Goal: Task Accomplishment & Management: Use online tool/utility

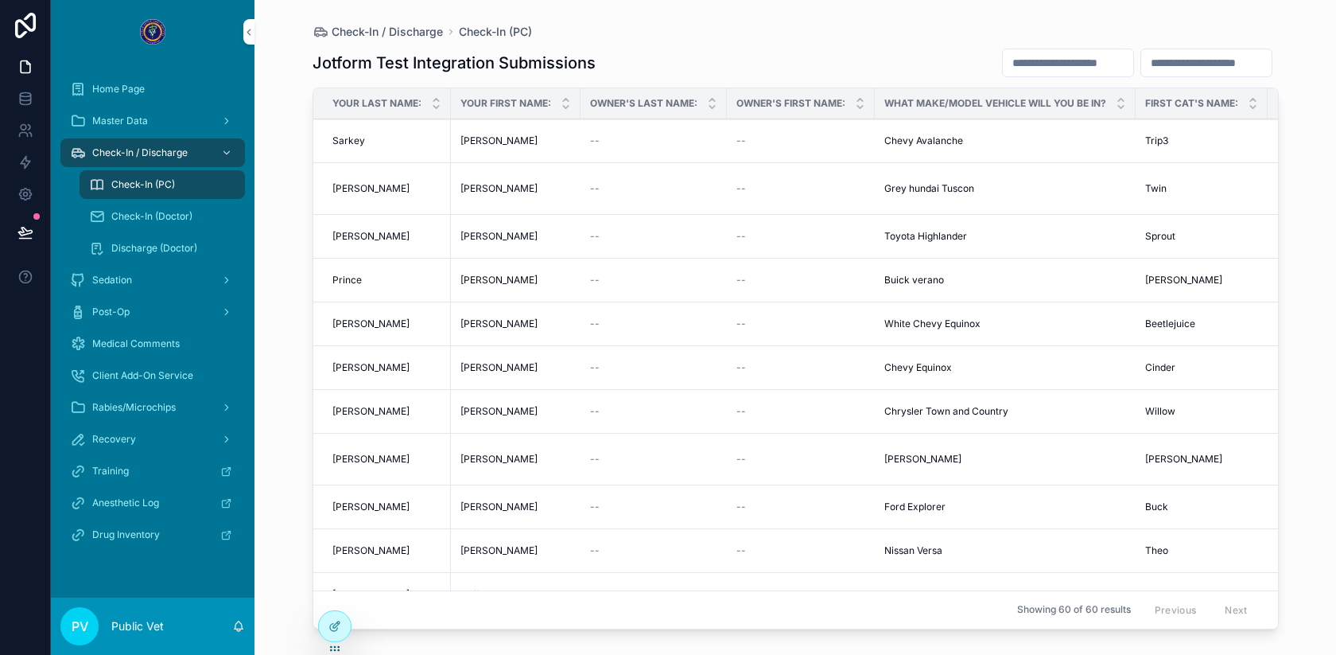
click at [150, 185] on span "Check-In (PC)" at bounding box center [143, 184] width 64 height 13
click at [145, 212] on span "Check-In (Doctor)" at bounding box center [151, 216] width 81 height 13
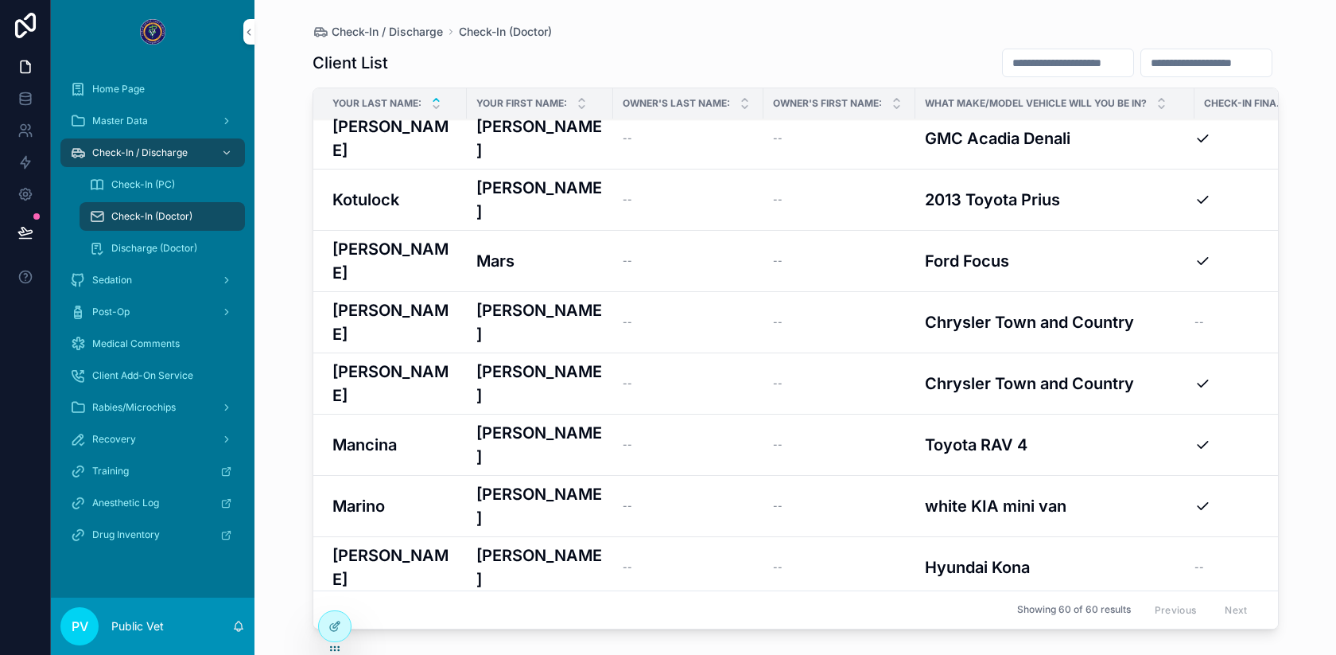
scroll to position [1116, 0]
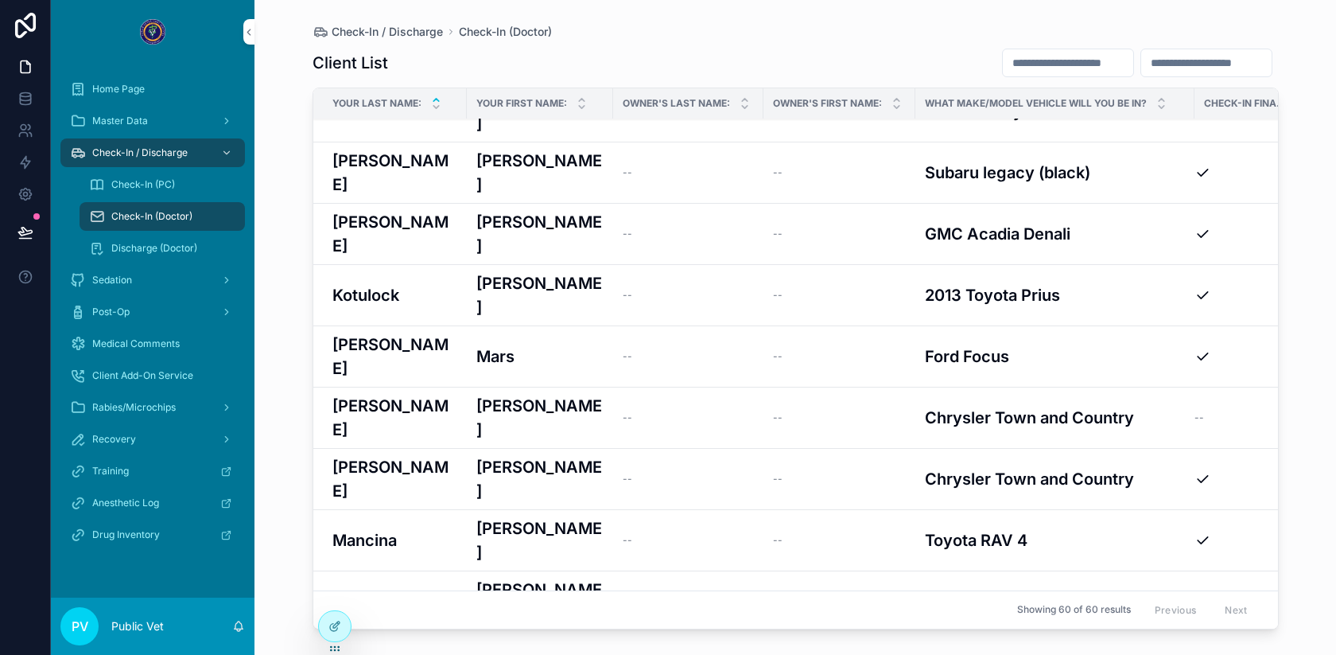
click at [535, 639] on div "[PERSON_NAME]" at bounding box center [539, 663] width 127 height 48
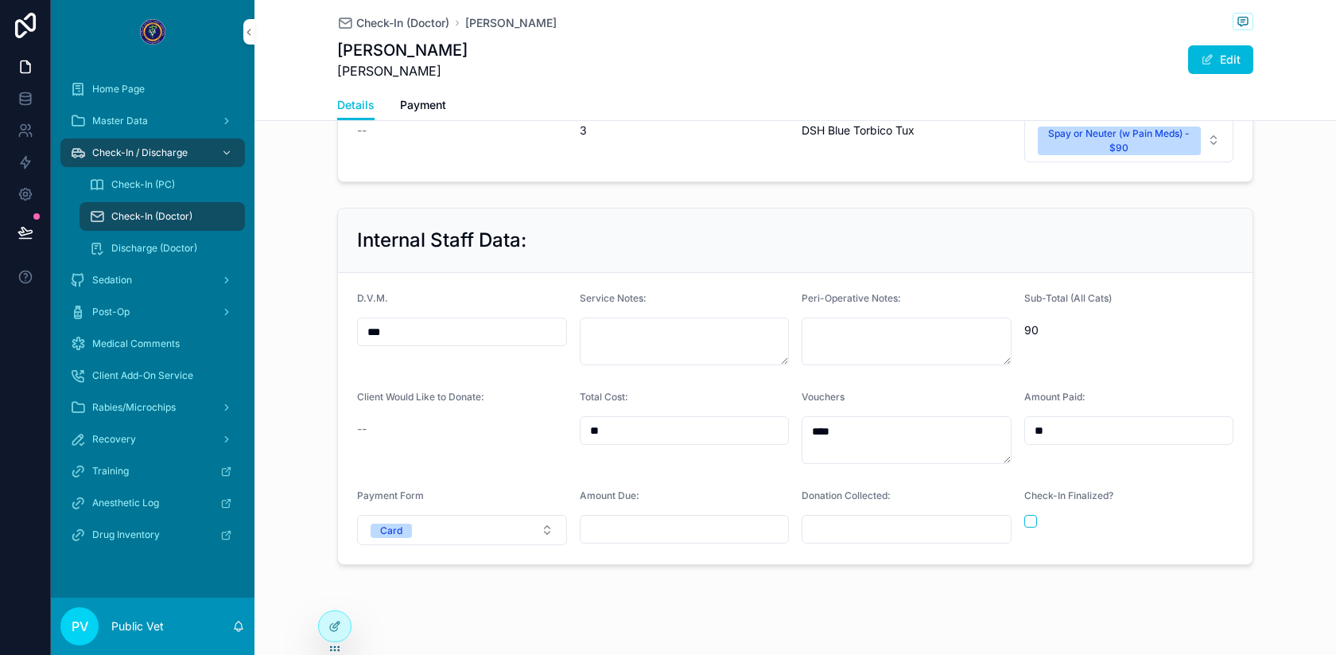
scroll to position [966, 0]
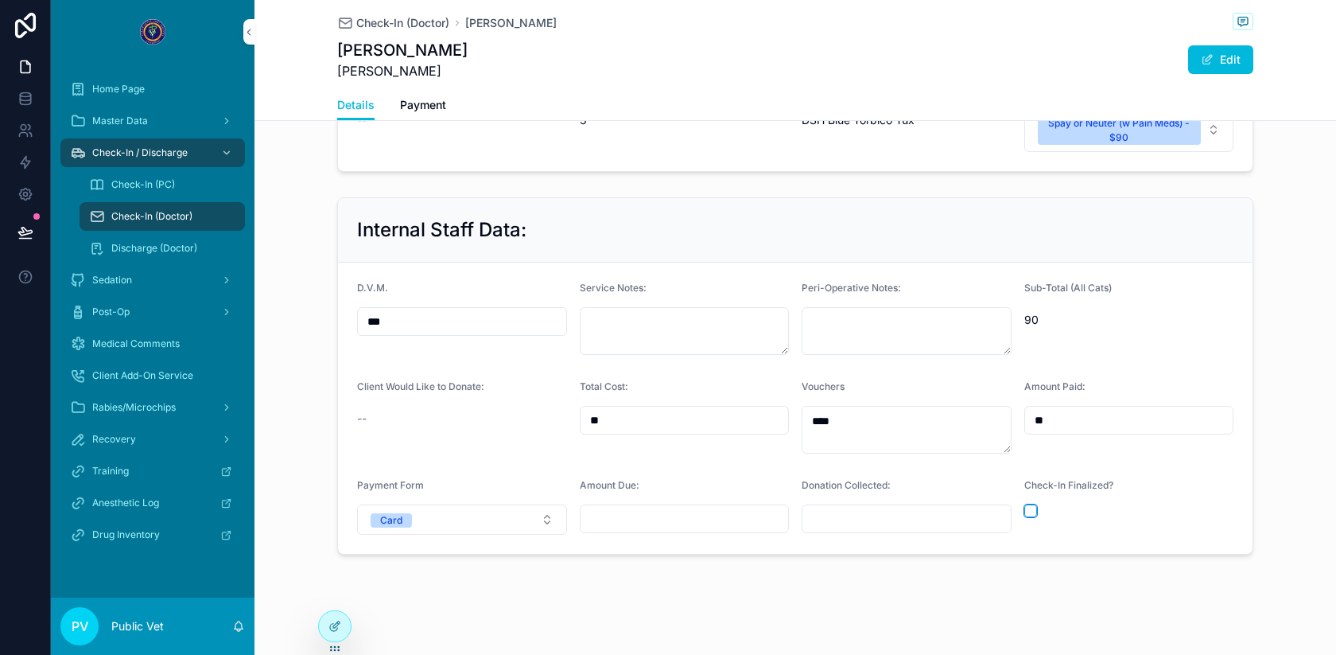
click at [1031, 504] on button "scrollable content" at bounding box center [1030, 510] width 13 height 13
click at [399, 27] on span "Check-In (Doctor)" at bounding box center [402, 23] width 93 height 16
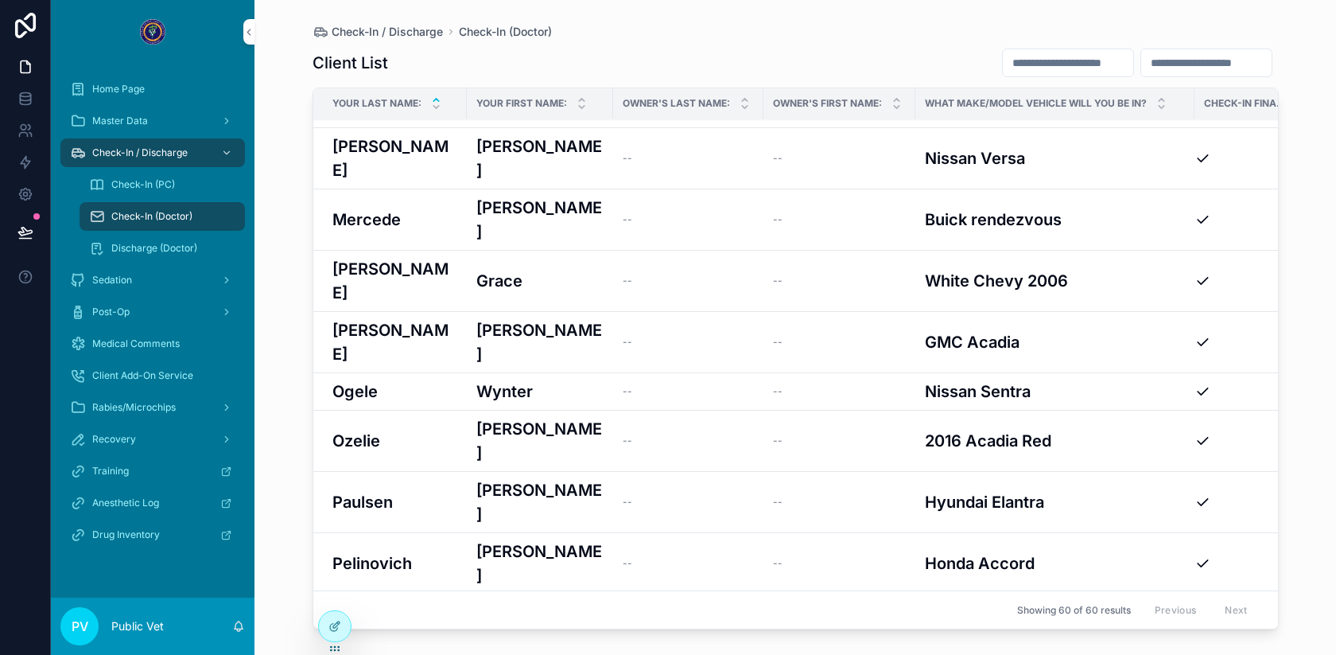
scroll to position [1670, 0]
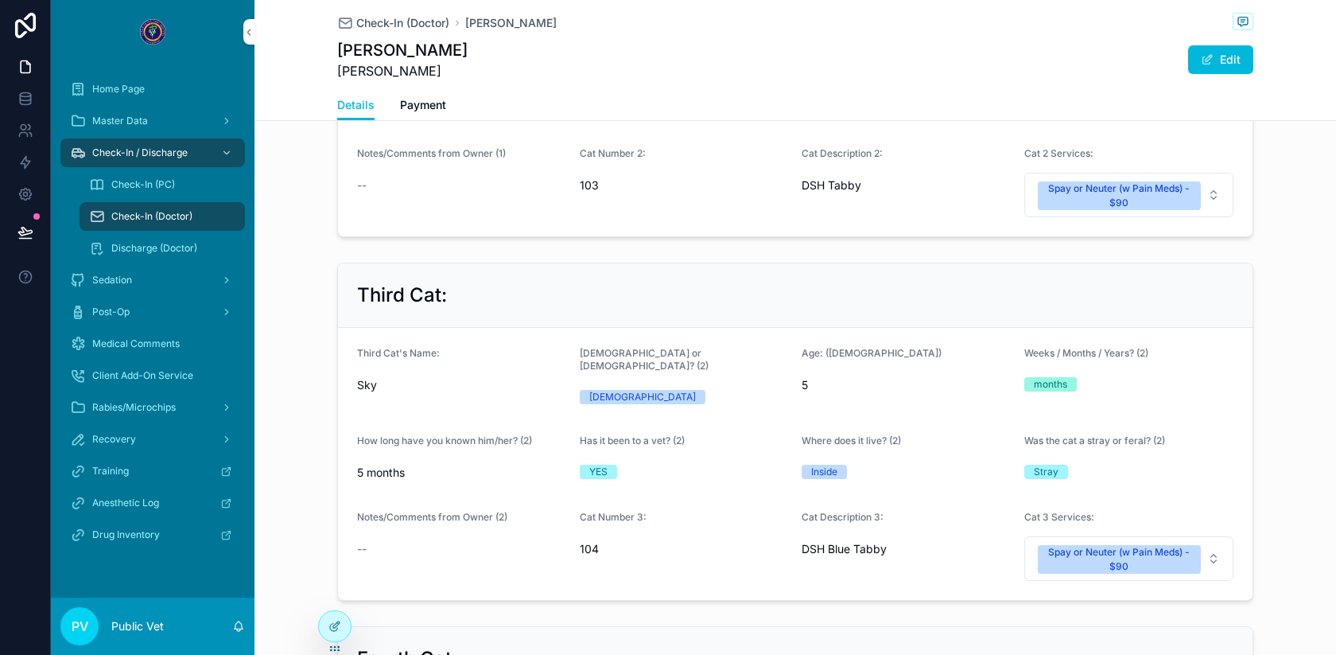
scroll to position [2023, 0]
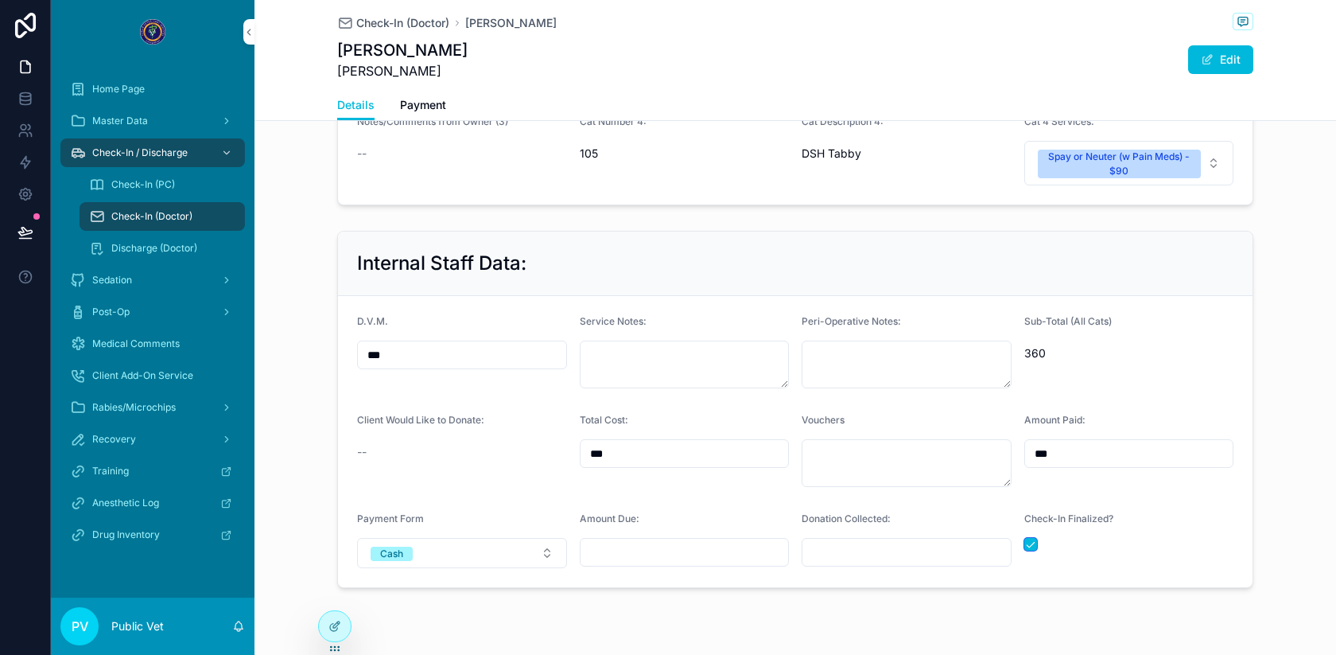
click at [1027, 538] on button "scrollable content" at bounding box center [1030, 544] width 13 height 13
click at [1037, 538] on div "scrollable content" at bounding box center [1129, 544] width 210 height 13
click at [1030, 538] on button "scrollable content" at bounding box center [1030, 544] width 13 height 13
click at [387, 22] on span "Check-In (Doctor)" at bounding box center [402, 23] width 93 height 16
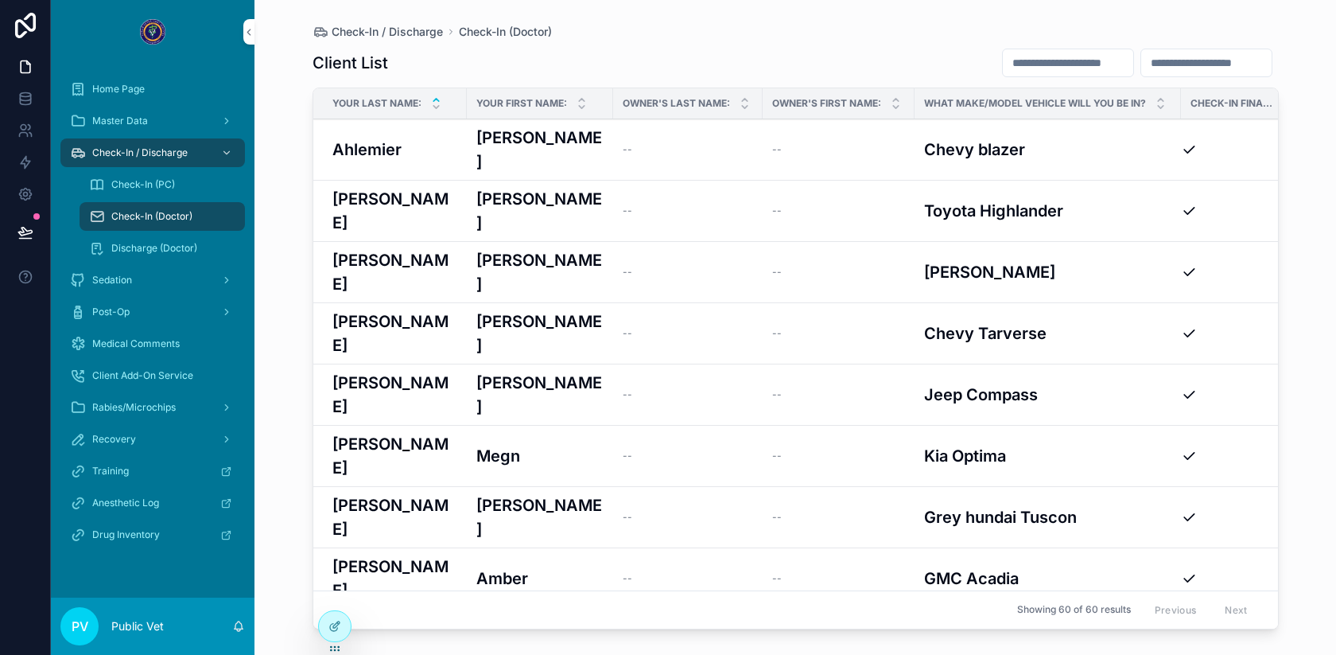
scroll to position [51, 0]
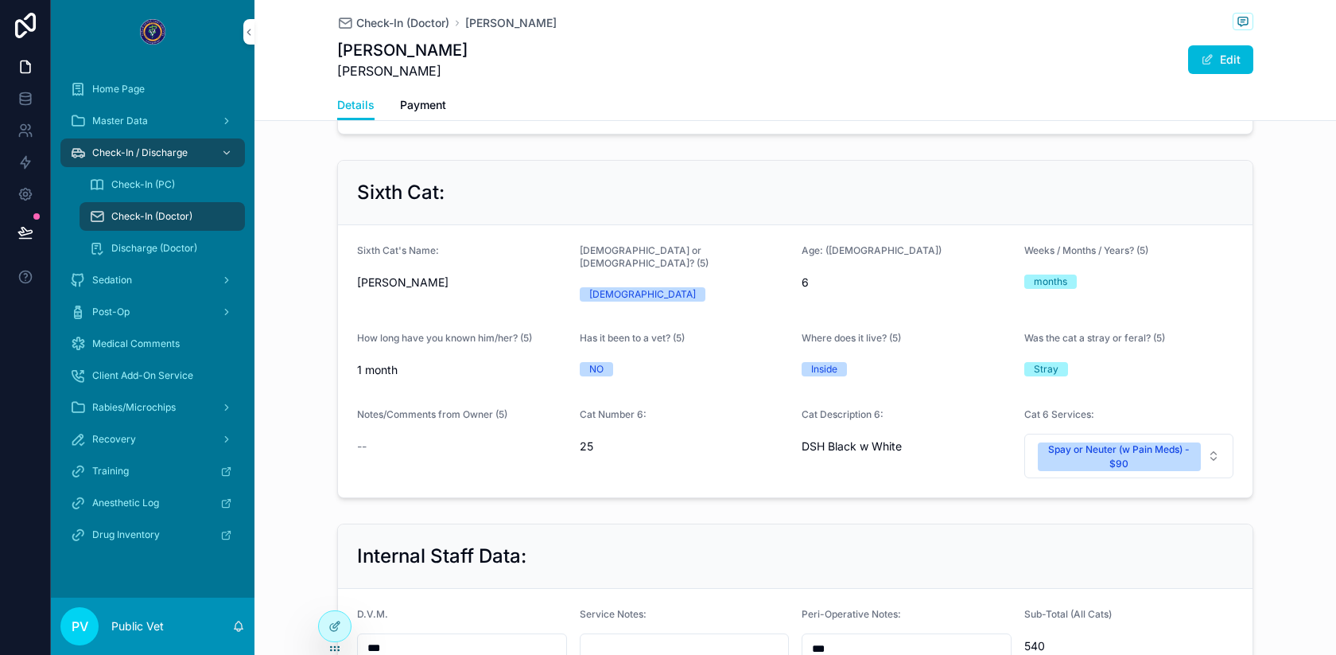
scroll to position [2395, 0]
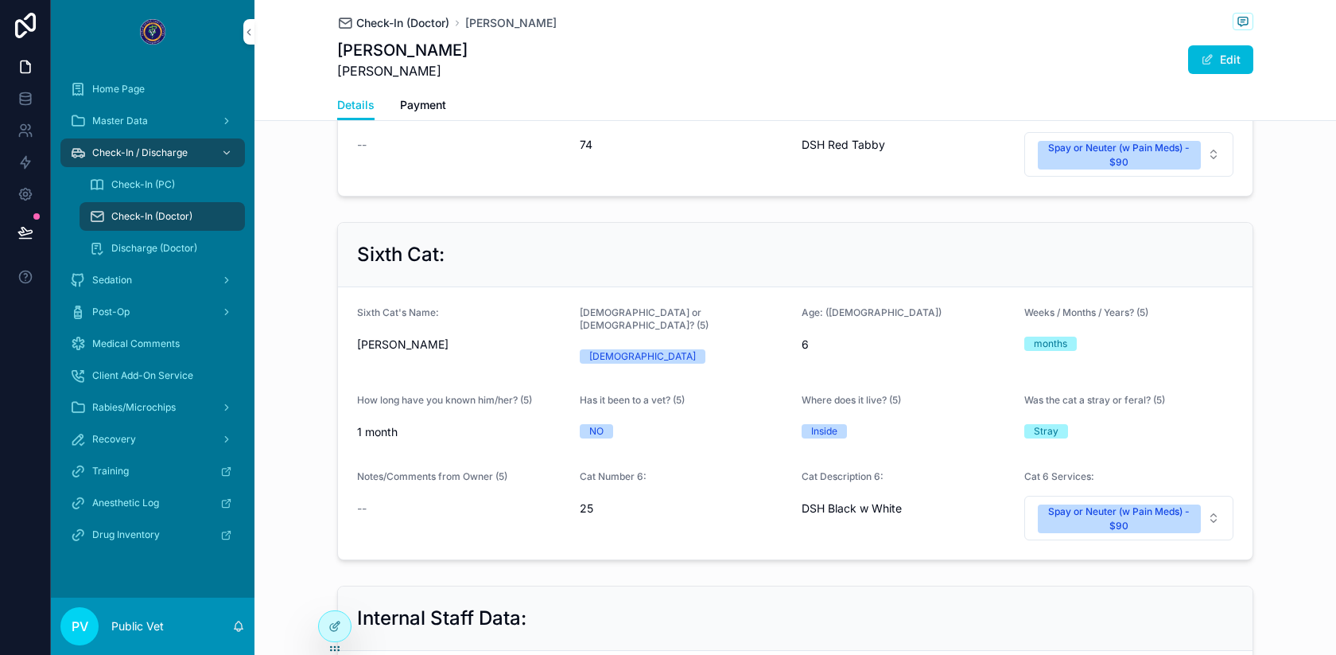
click at [405, 22] on span "Check-In (Doctor)" at bounding box center [402, 23] width 93 height 16
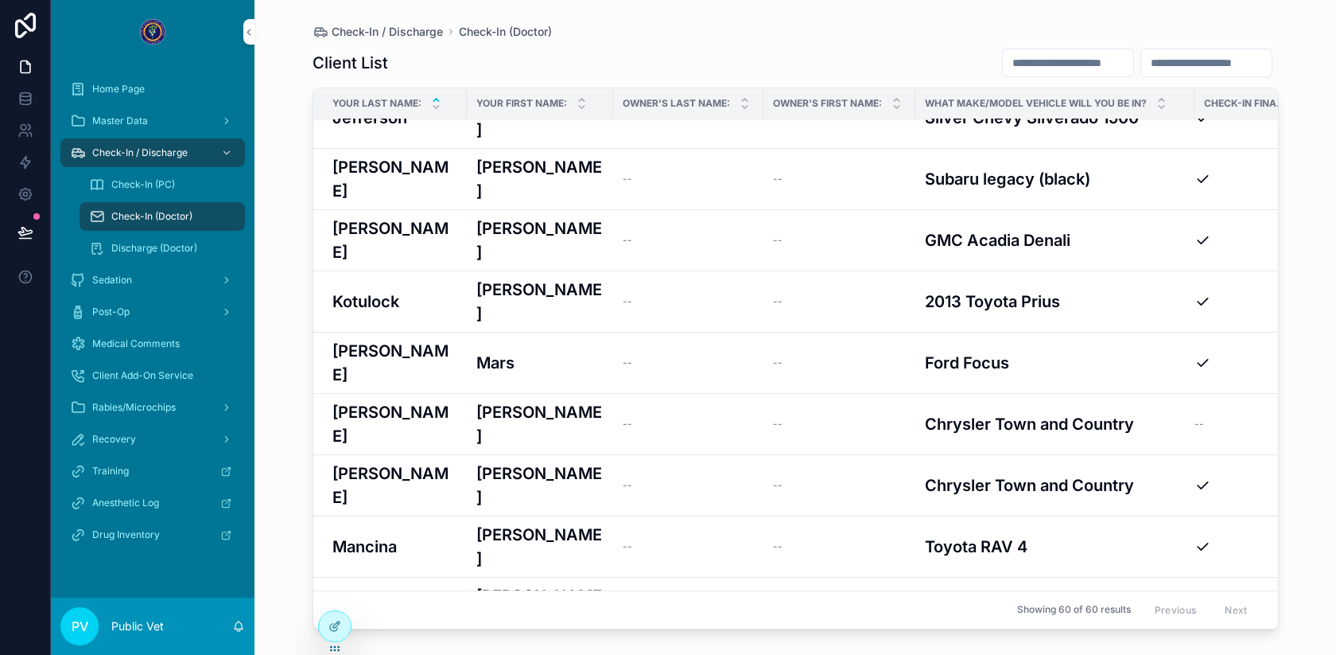
scroll to position [1110, 0]
click at [538, 399] on div "[PERSON_NAME] [PERSON_NAME]" at bounding box center [539, 423] width 127 height 48
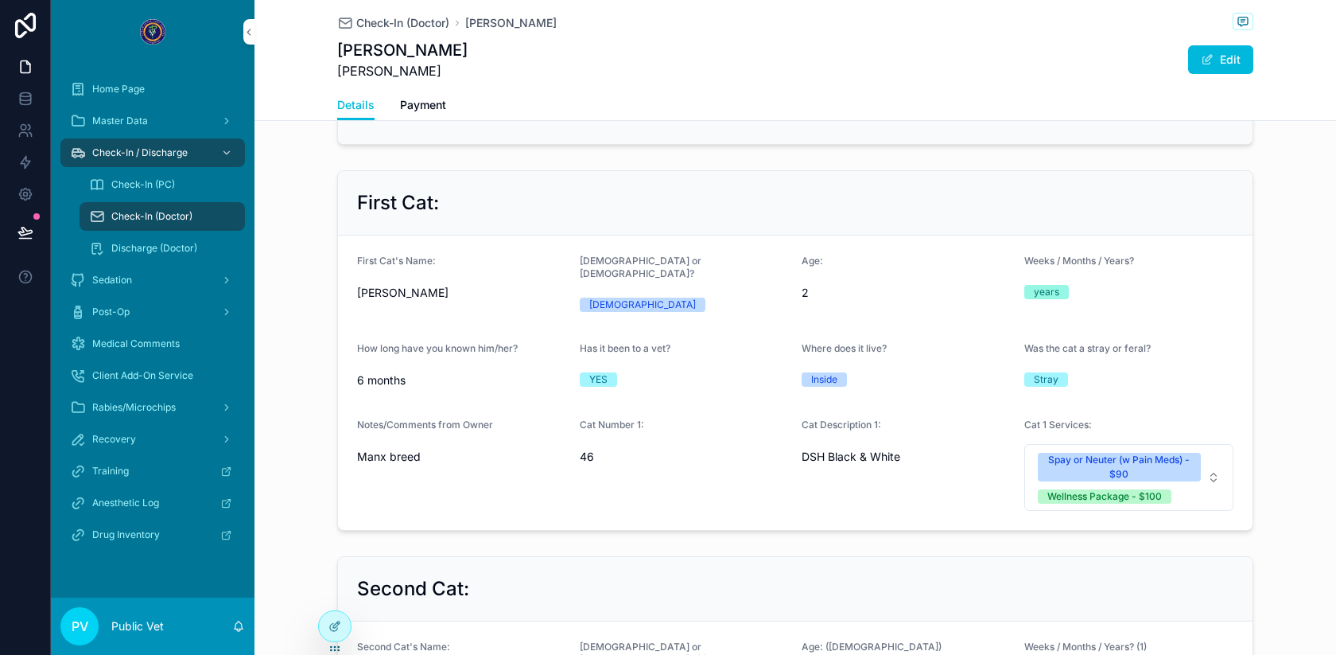
scroll to position [2839, 0]
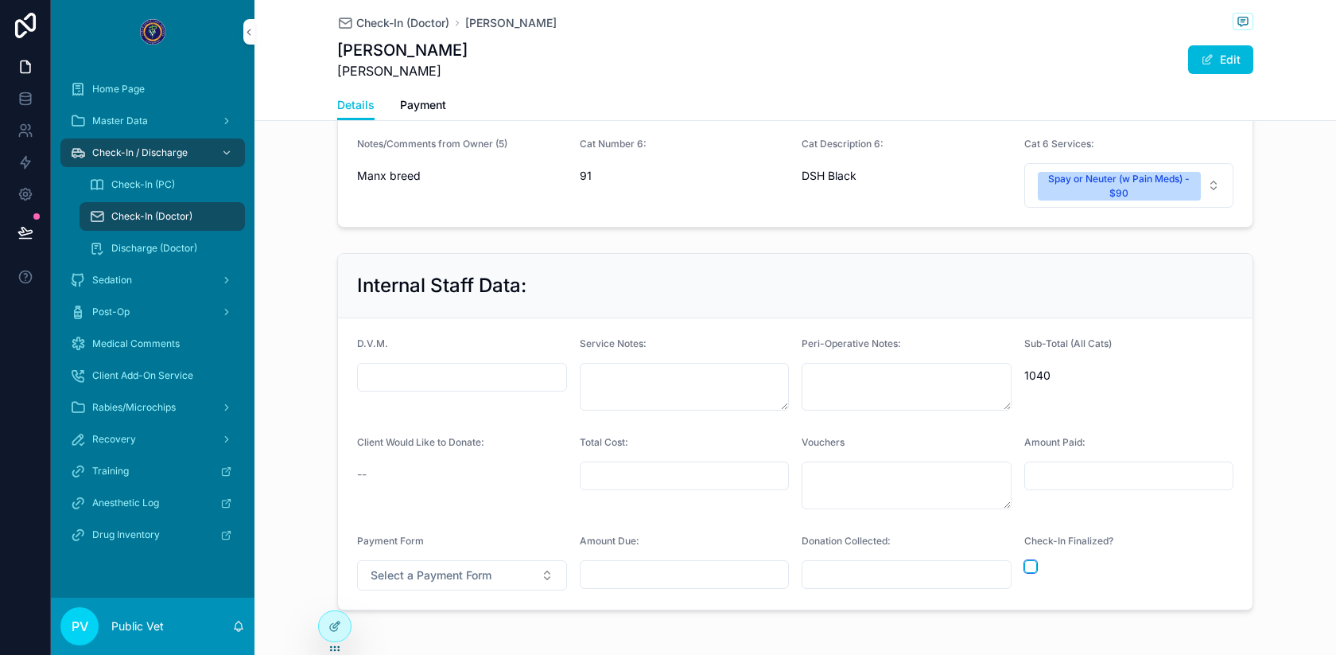
click at [1032, 560] on button "scrollable content" at bounding box center [1030, 566] width 13 height 13
click at [414, 29] on span "Check-In (Doctor)" at bounding box center [402, 23] width 93 height 16
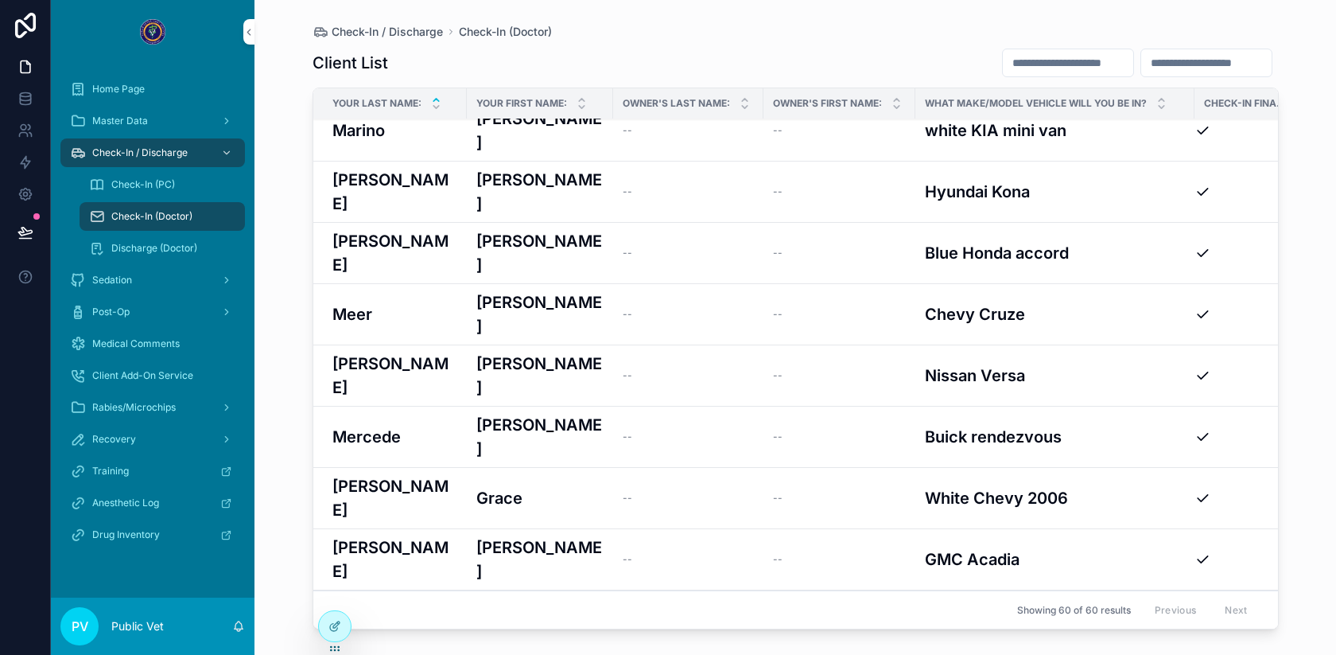
scroll to position [1795, 0]
